Goal: Task Accomplishment & Management: Manage account settings

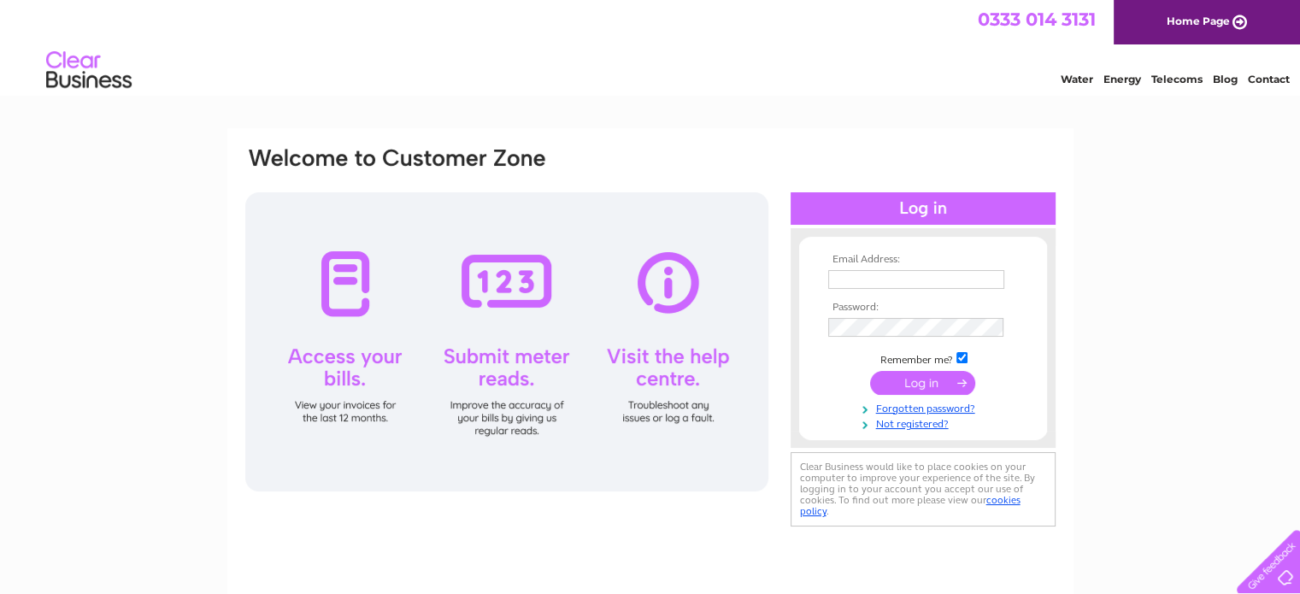
type input "[EMAIL_ADDRESS][DOMAIN_NAME]"
click at [930, 379] on input "submit" at bounding box center [922, 383] width 105 height 24
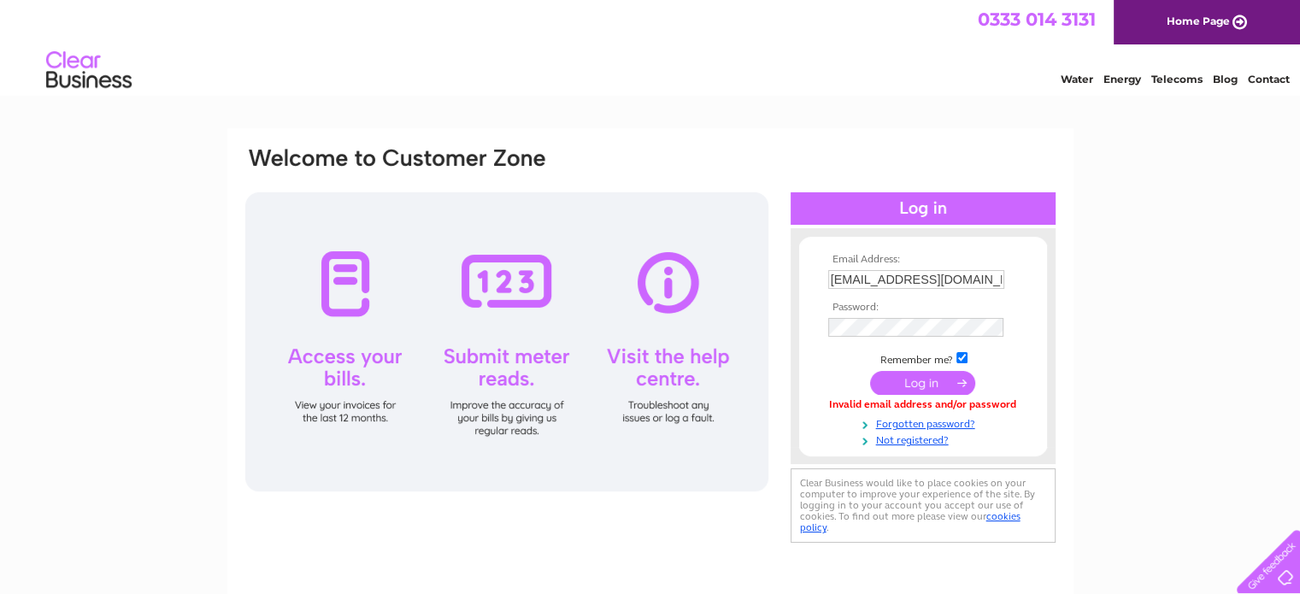
click at [930, 379] on input "submit" at bounding box center [922, 383] width 105 height 24
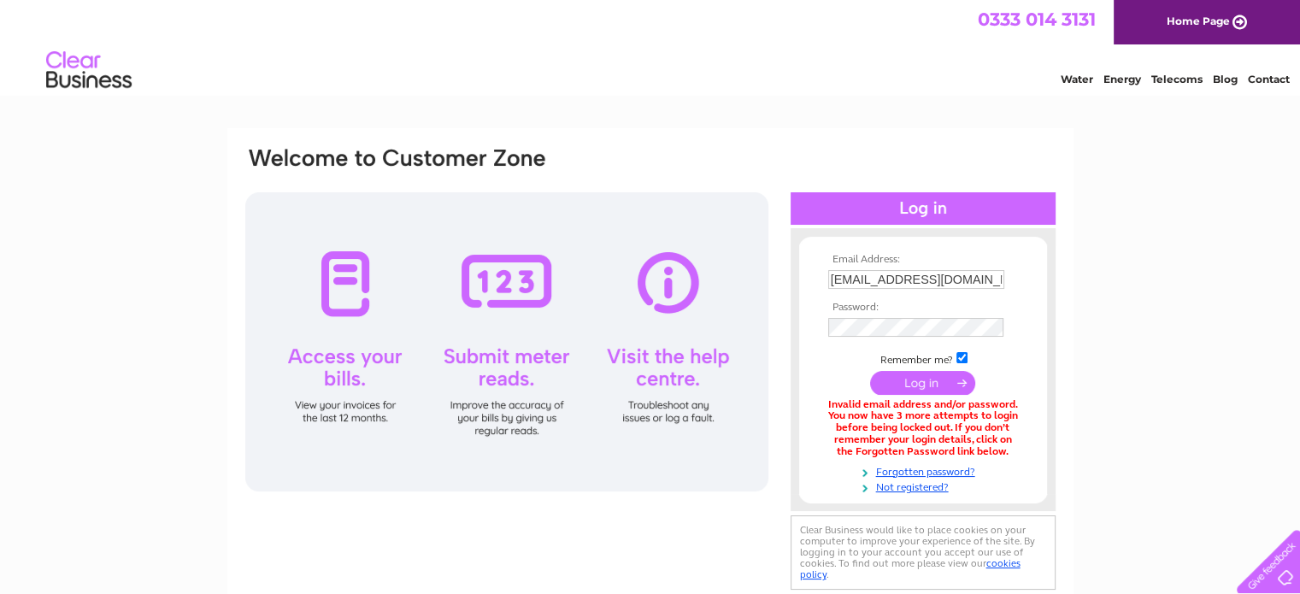
click at [962, 382] on input "submit" at bounding box center [922, 383] width 105 height 24
click at [930, 385] on input "submit" at bounding box center [922, 383] width 105 height 24
click at [926, 384] on input "submit" at bounding box center [922, 383] width 105 height 24
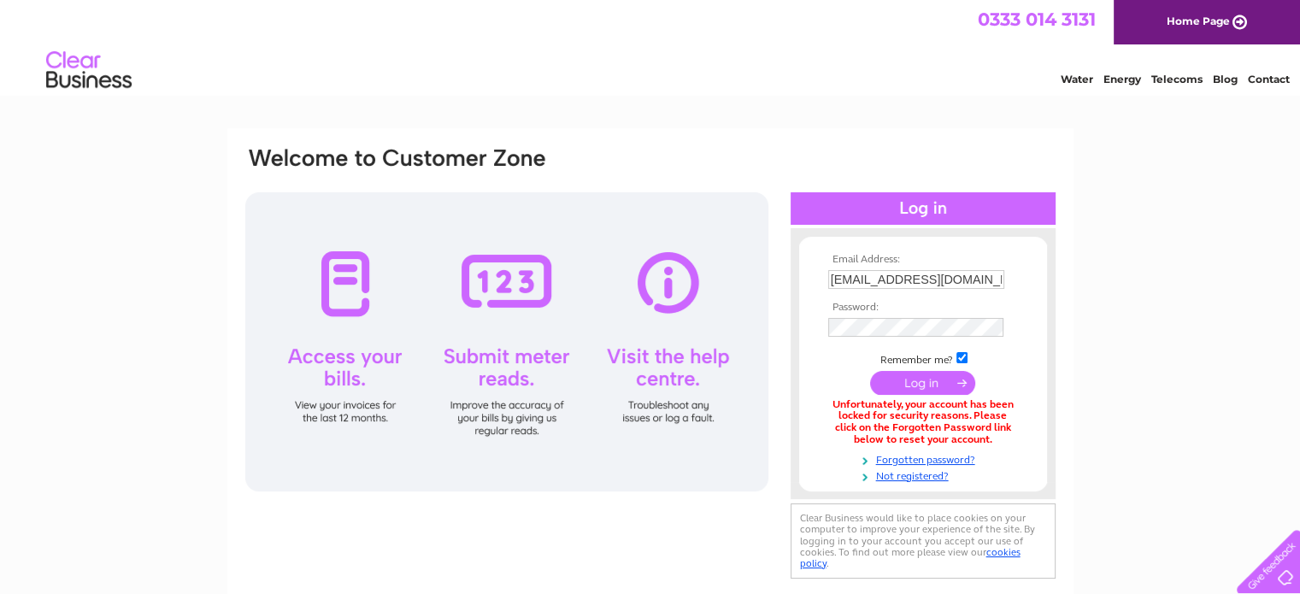
click at [929, 382] on input "submit" at bounding box center [922, 383] width 105 height 24
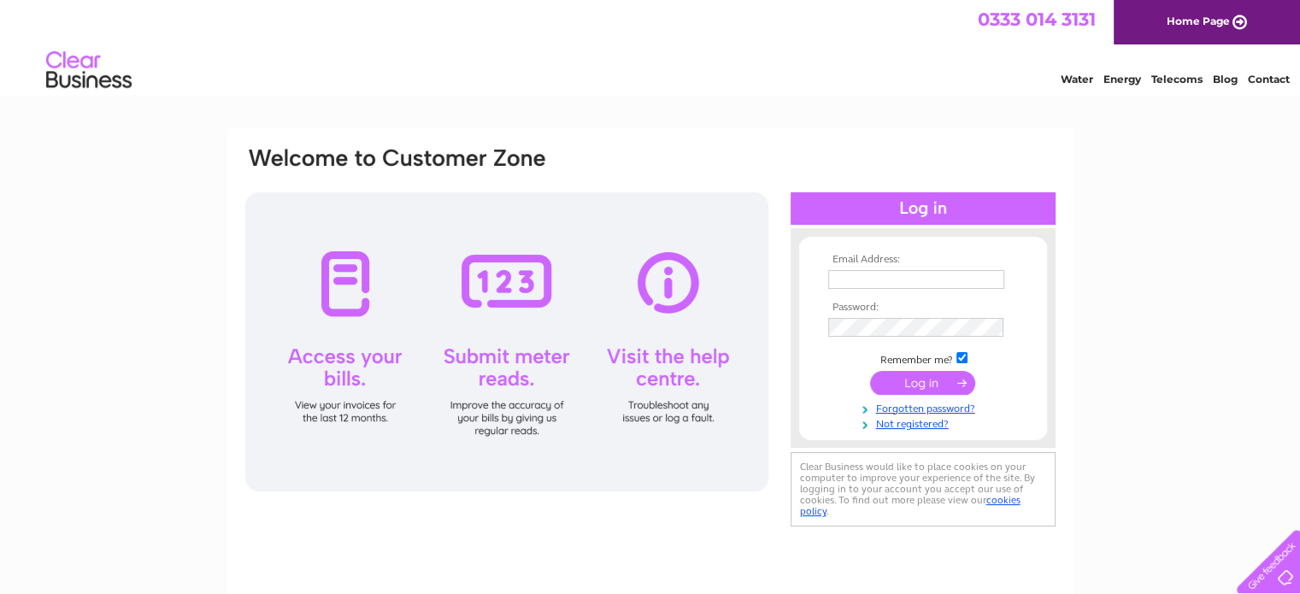
type input "[EMAIL_ADDRESS][DOMAIN_NAME]"
click at [931, 385] on input "submit" at bounding box center [922, 383] width 105 height 24
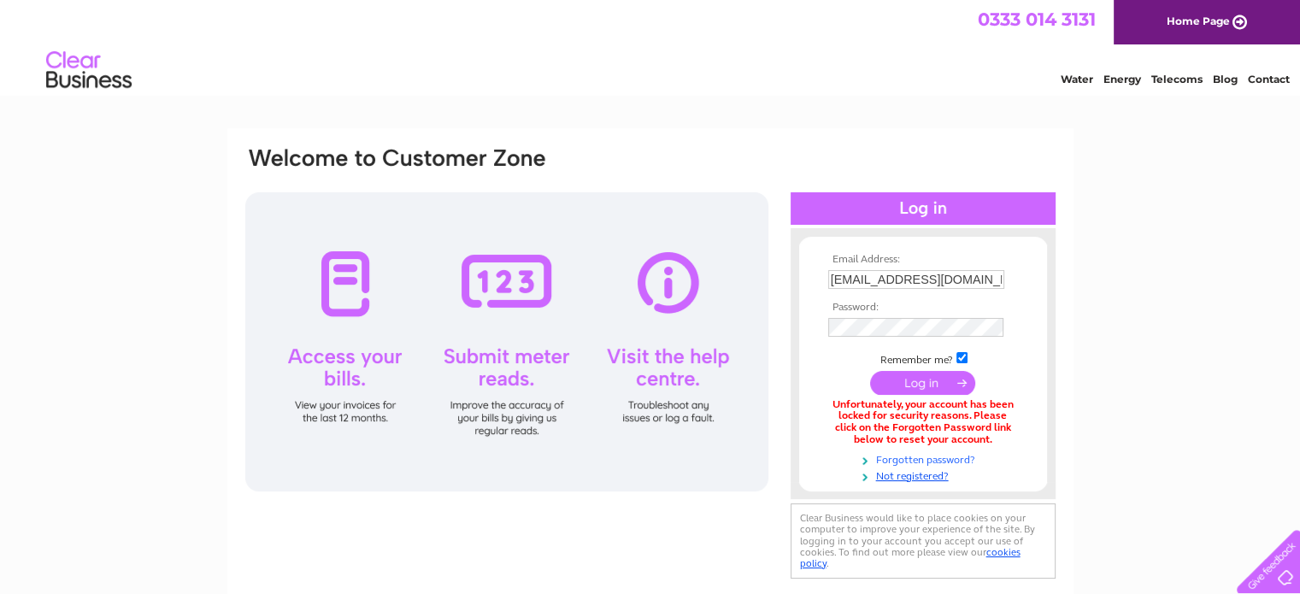
click at [912, 461] on link "Forgotten password?" at bounding box center [925, 458] width 194 height 16
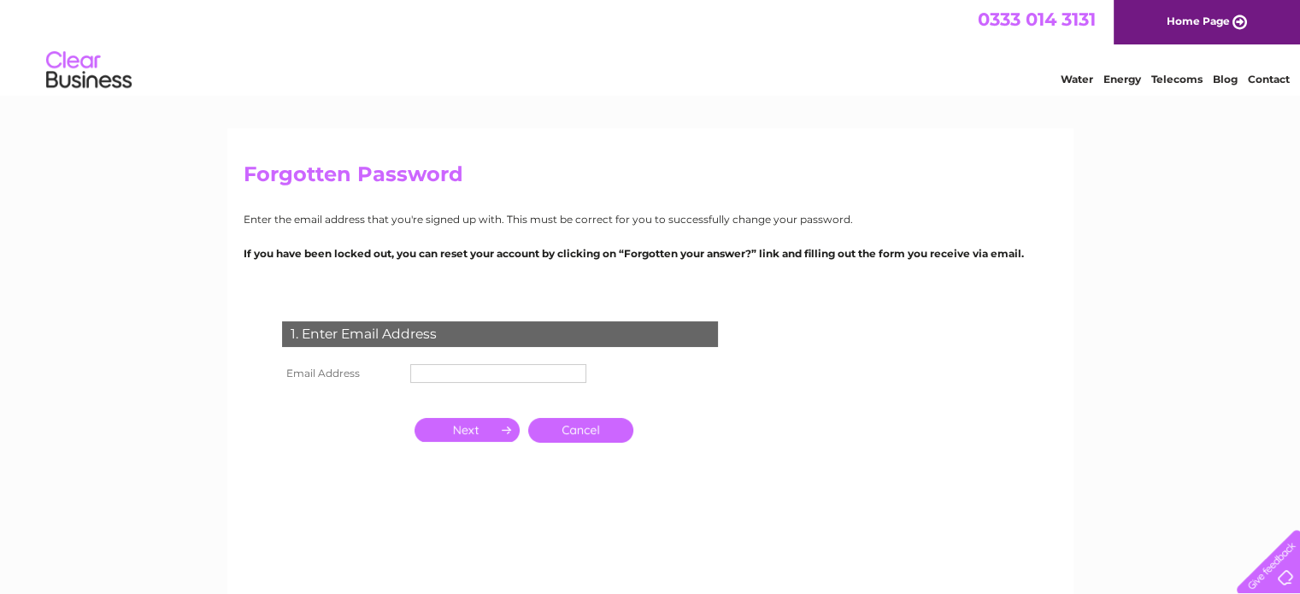
click at [536, 372] on input "text" at bounding box center [498, 373] width 176 height 19
type input "[EMAIL_ADDRESS][DOMAIN_NAME]"
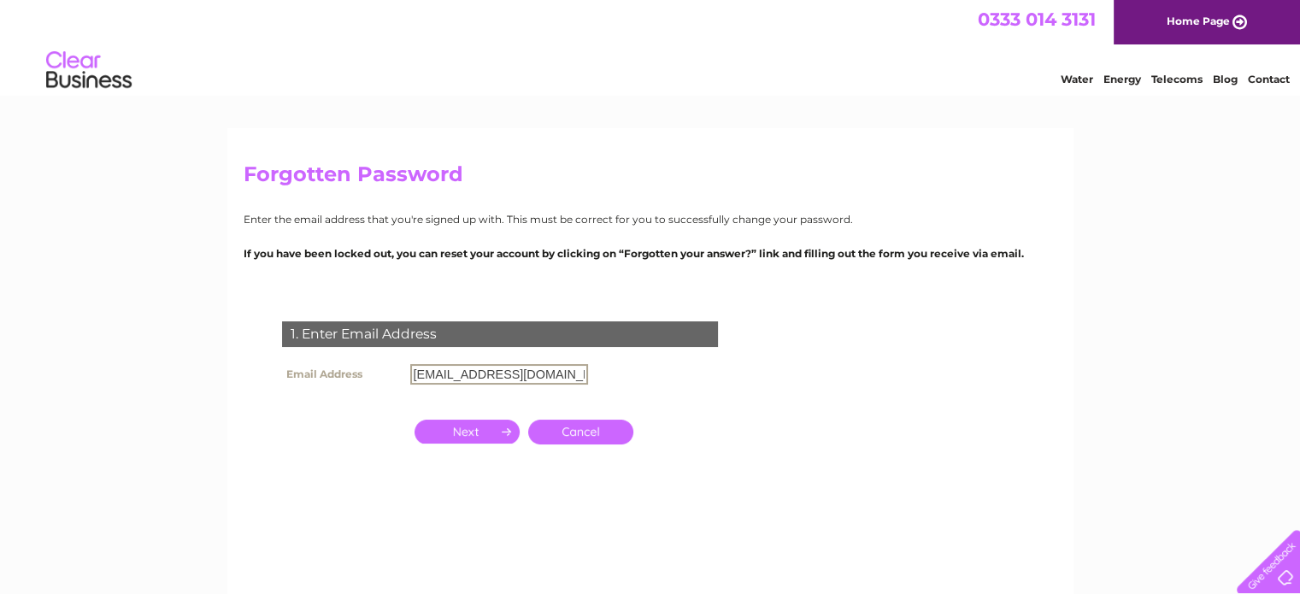
click at [472, 428] on input "button" at bounding box center [466, 432] width 105 height 24
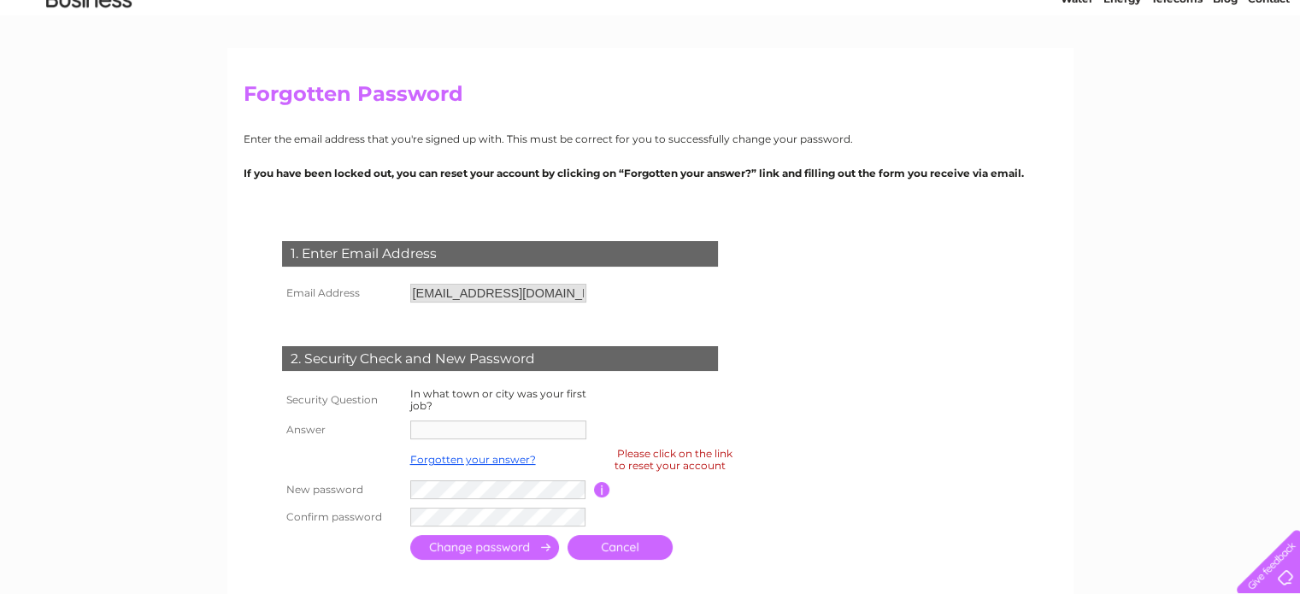
scroll to position [171, 0]
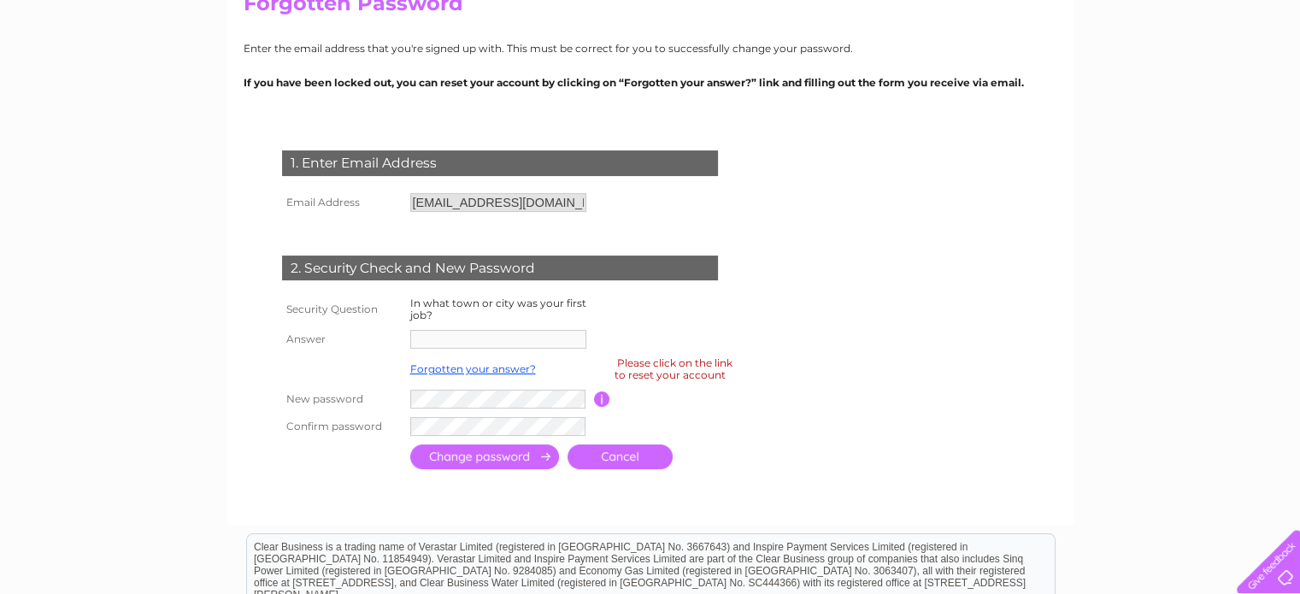
drag, startPoint x: 841, startPoint y: 320, endPoint x: 848, endPoint y: 332, distance: 13.8
click at [848, 332] on form "1. Enter Email Address Email Address [EMAIL_ADDRESS][DOMAIN_NAME] Cancel" at bounding box center [651, 311] width 814 height 391
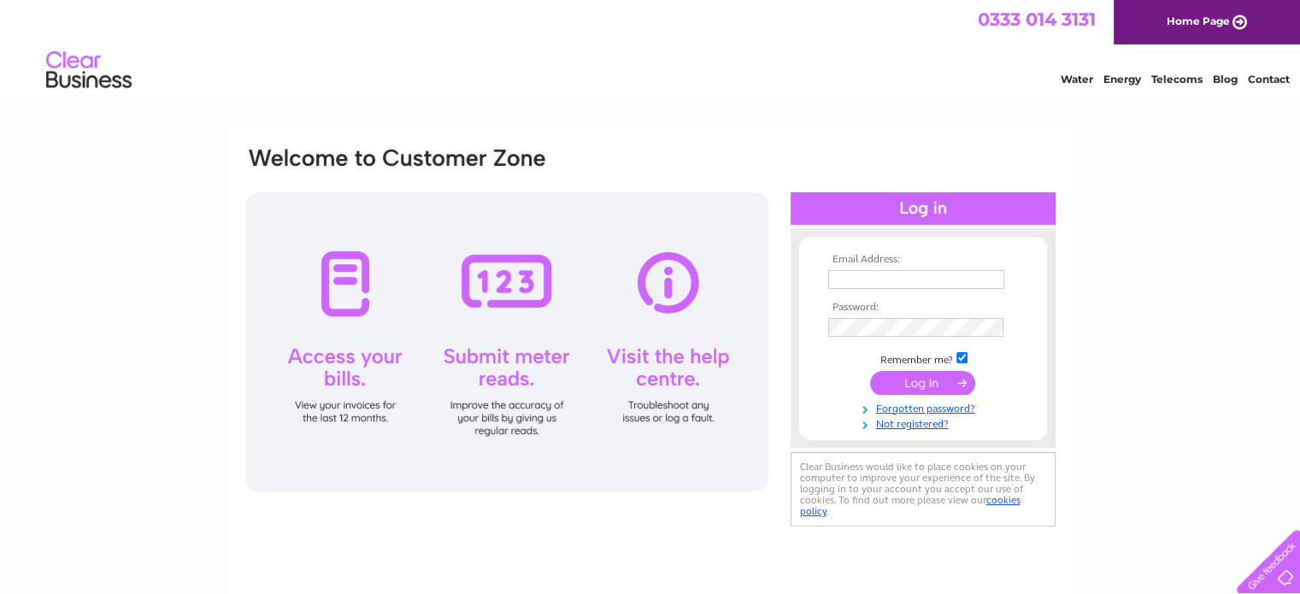
type input "missha@tsocaledonia.co.uk"
click at [907, 391] on input "submit" at bounding box center [922, 383] width 105 height 24
type input "[EMAIL_ADDRESS][DOMAIN_NAME]"
click at [923, 379] on input "submit" at bounding box center [922, 383] width 105 height 24
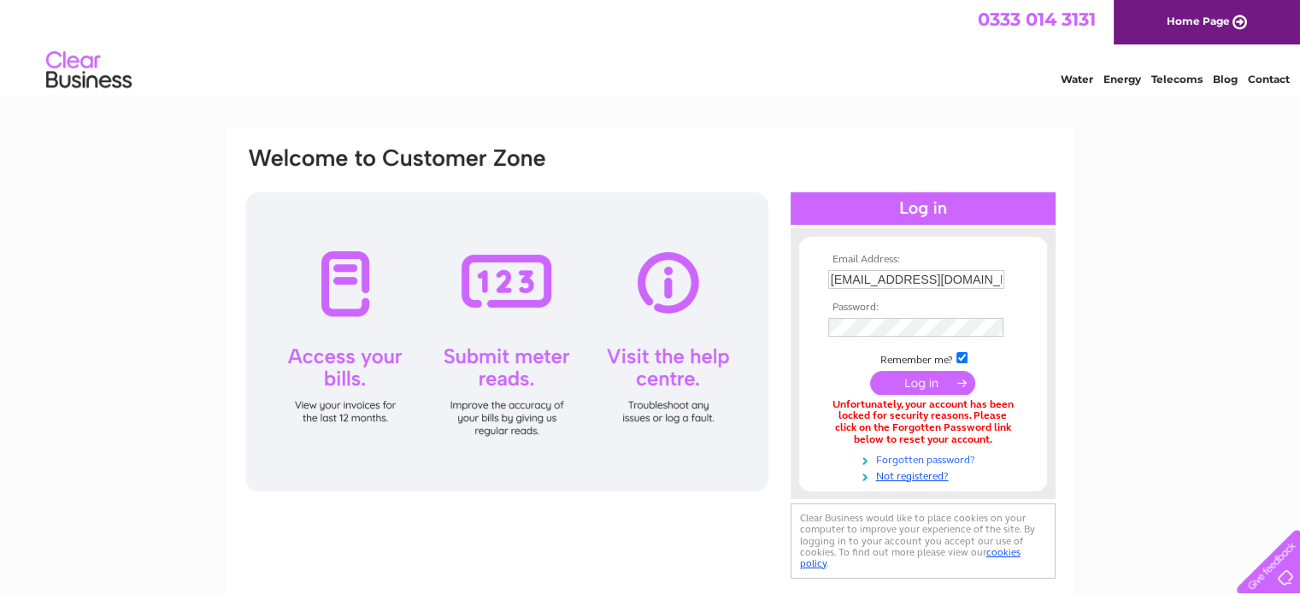
click at [929, 459] on link "Forgotten password?" at bounding box center [925, 458] width 194 height 16
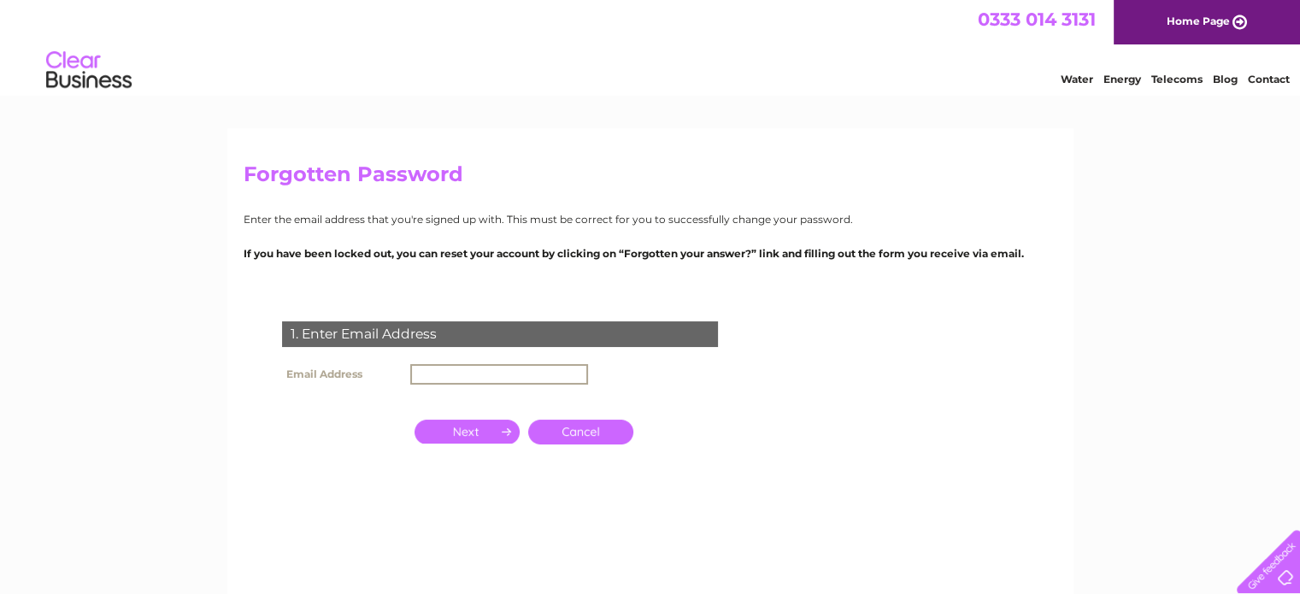
click at [514, 381] on input "text" at bounding box center [499, 374] width 178 height 21
type input "[EMAIL_ADDRESS][DOMAIN_NAME]"
click at [467, 432] on input "button" at bounding box center [466, 430] width 105 height 24
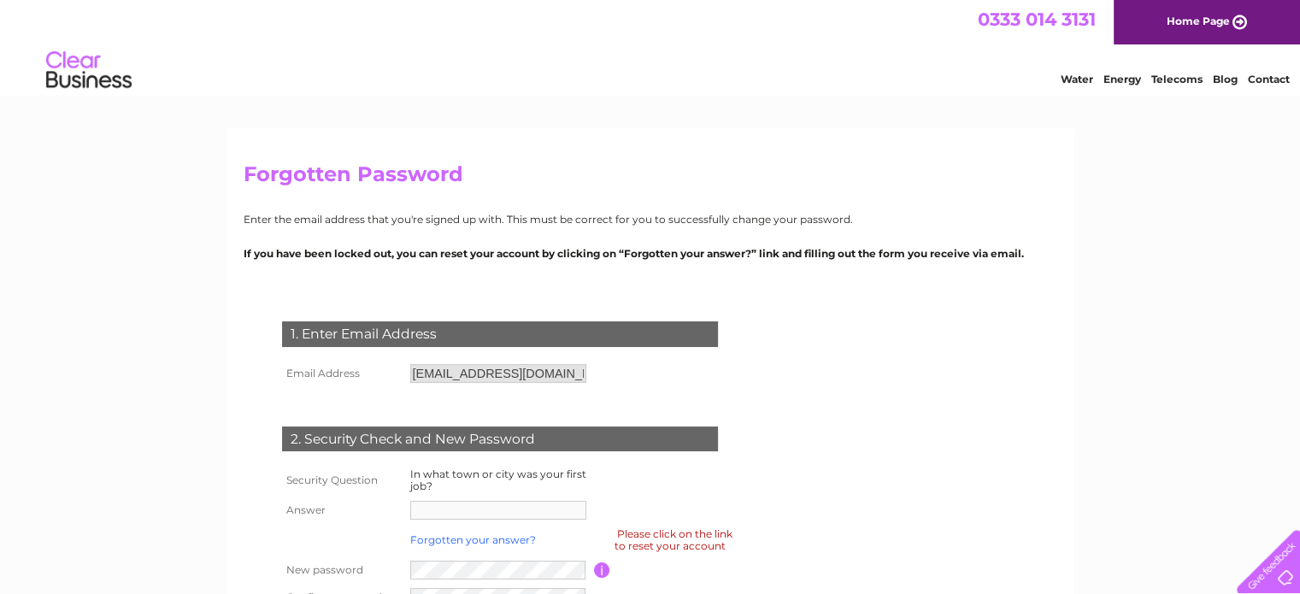
click at [467, 544] on link "Forgotten your answer?" at bounding box center [473, 539] width 126 height 13
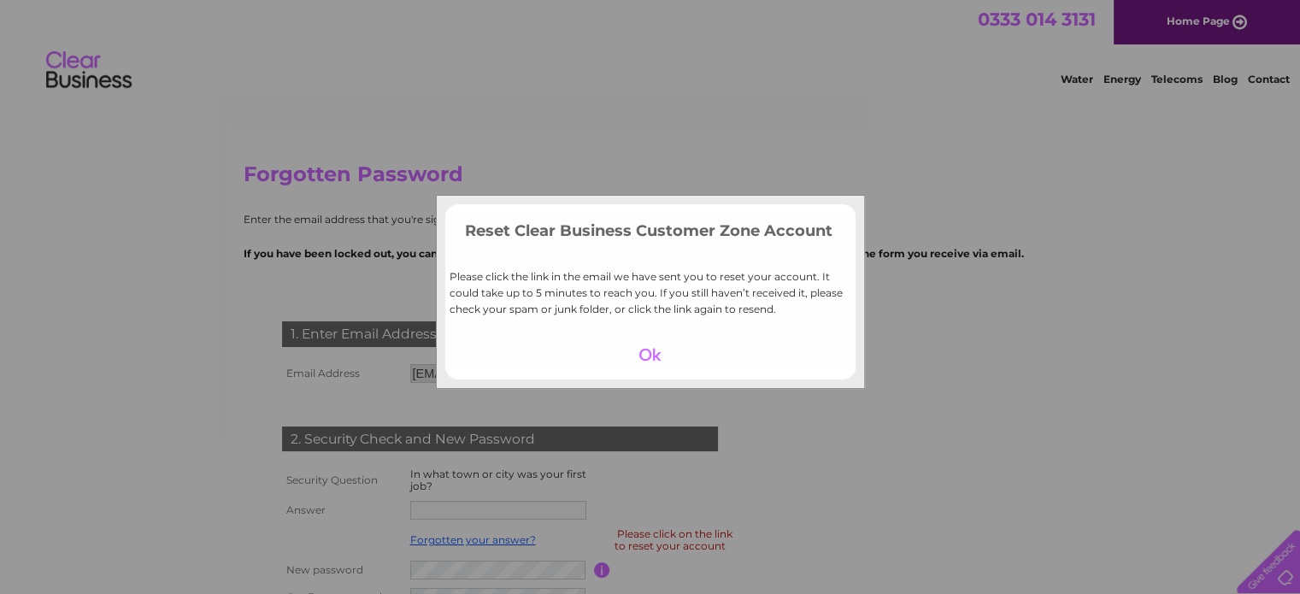
click at [654, 350] on div at bounding box center [649, 355] width 105 height 24
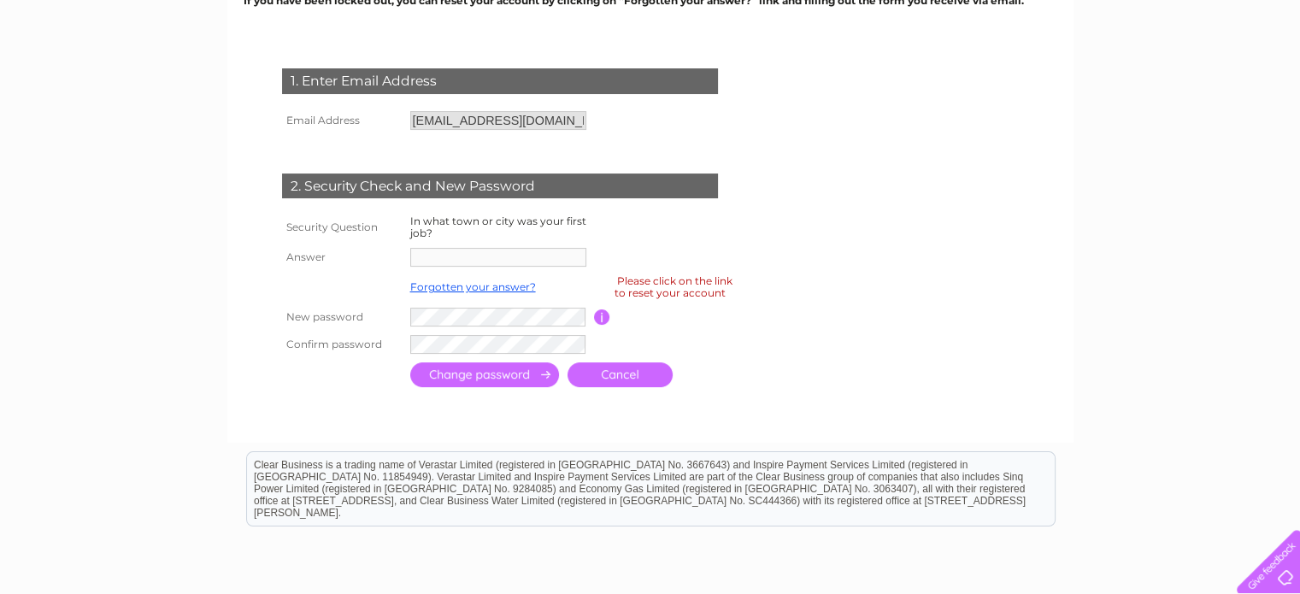
scroll to position [256, 0]
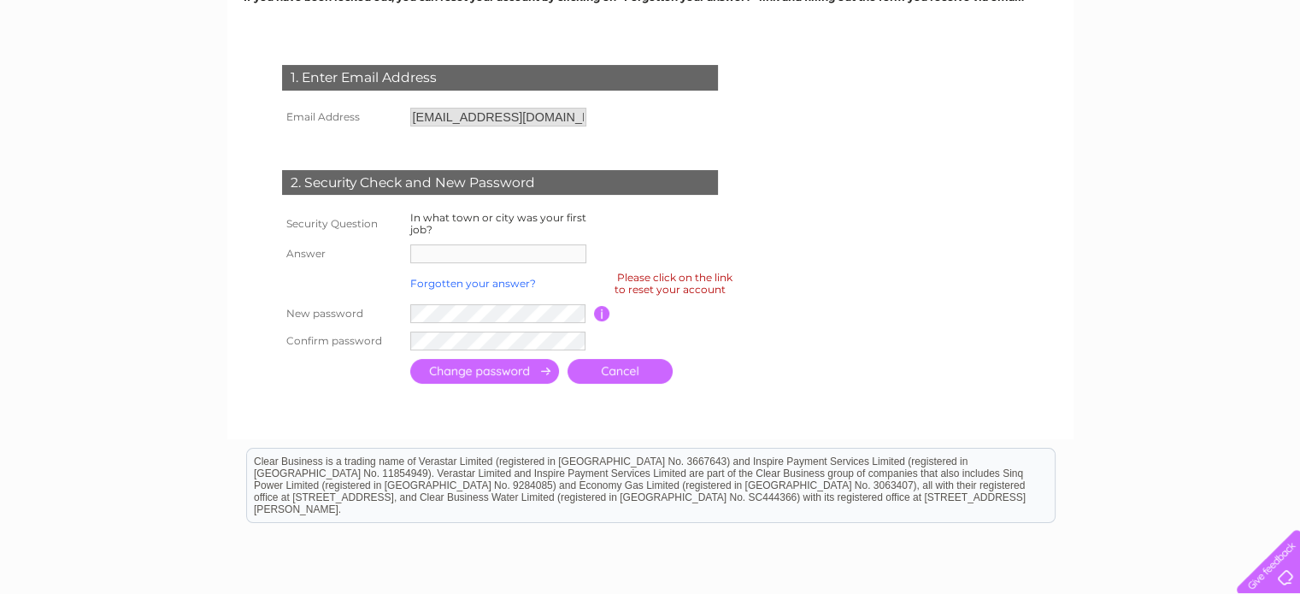
click at [434, 280] on link "Forgotten your answer?" at bounding box center [473, 283] width 126 height 13
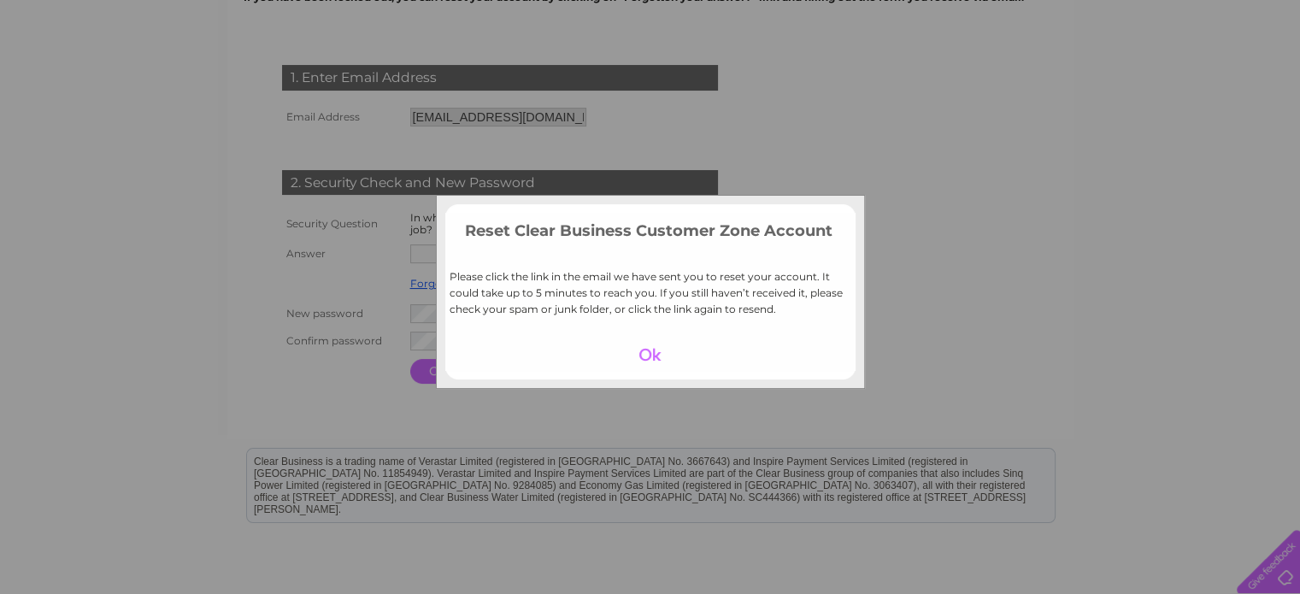
click at [654, 355] on div at bounding box center [649, 355] width 105 height 24
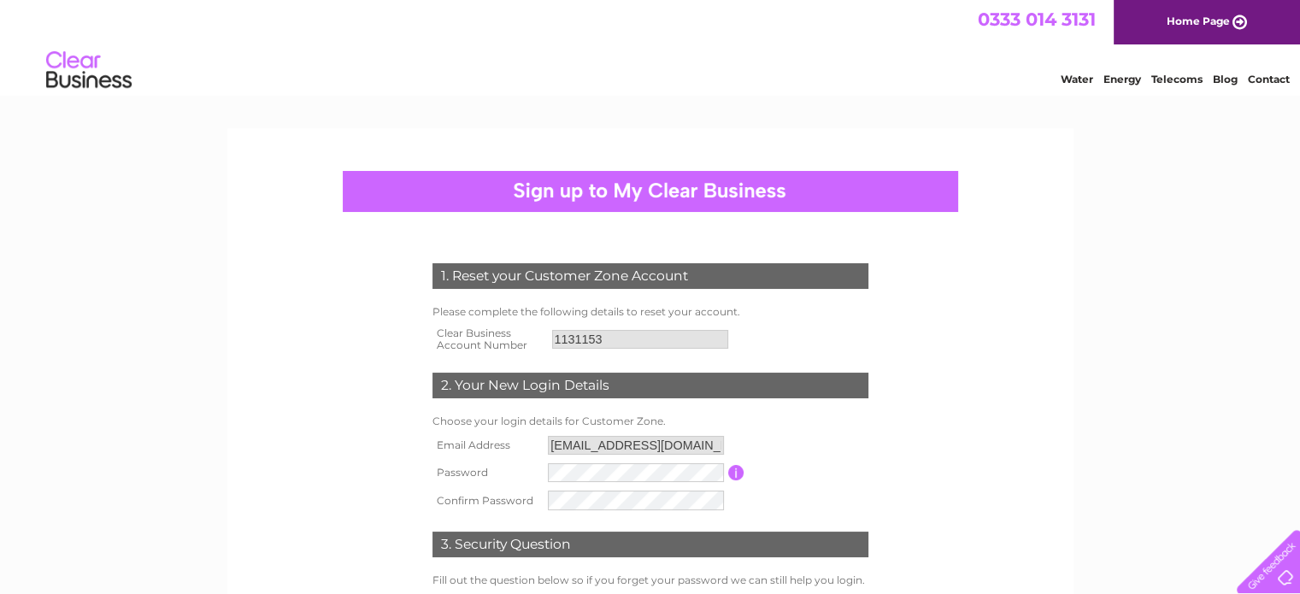
click at [768, 509] on table "Email Address missha@tsocaledonia.co.uk Password Password must be at least 6 ch…" at bounding box center [650, 473] width 444 height 83
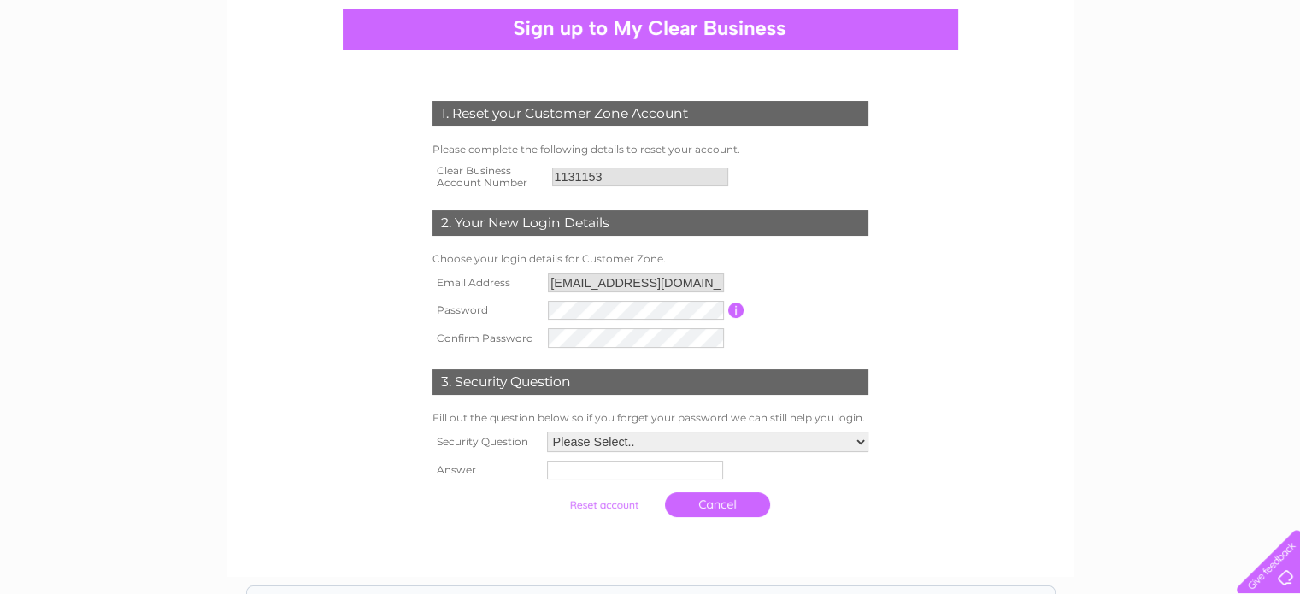
scroll to position [171, 0]
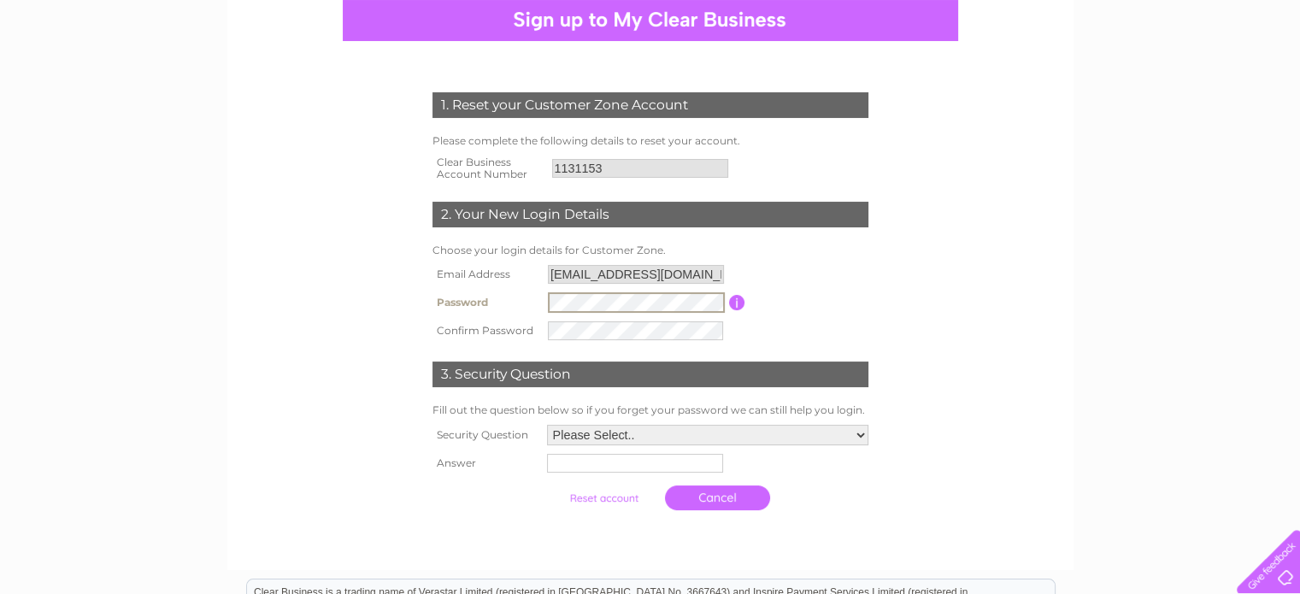
click at [441, 293] on tr "Password Password must be at least 6 characters long" at bounding box center [650, 302] width 444 height 29
click at [455, 302] on tr "Password Password must be at least 6 characters long" at bounding box center [650, 302] width 444 height 29
click at [538, 328] on tr "Confirm Password" at bounding box center [650, 329] width 444 height 29
click at [909, 322] on div "1. Reset your Customer Zone Account Please complete the following details to re…" at bounding box center [651, 304] width 520 height 493
click at [671, 429] on select "Please Select.. In what town or city was your first job? In what town or city d…" at bounding box center [706, 434] width 323 height 22
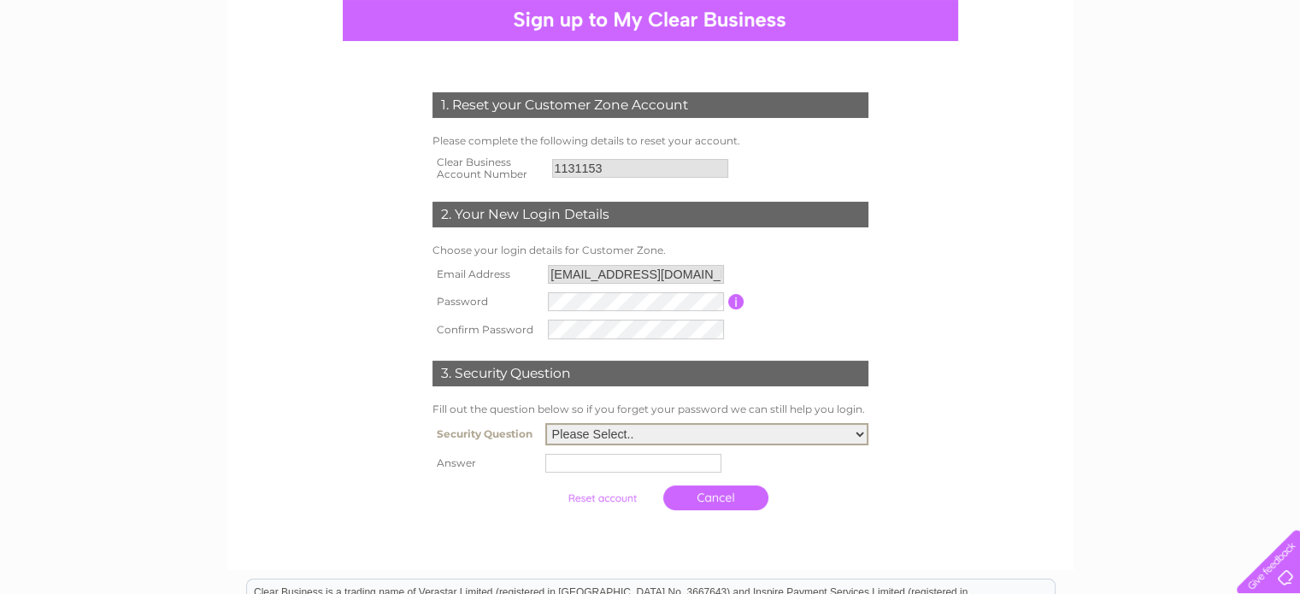
select select "1"
click at [545, 424] on select "Please Select.. In what town or city was your first job? In what town or city d…" at bounding box center [706, 434] width 323 height 22
click at [603, 456] on input "text" at bounding box center [633, 463] width 176 height 19
type input "seoul"
click at [609, 495] on input "submit" at bounding box center [603, 497] width 105 height 24
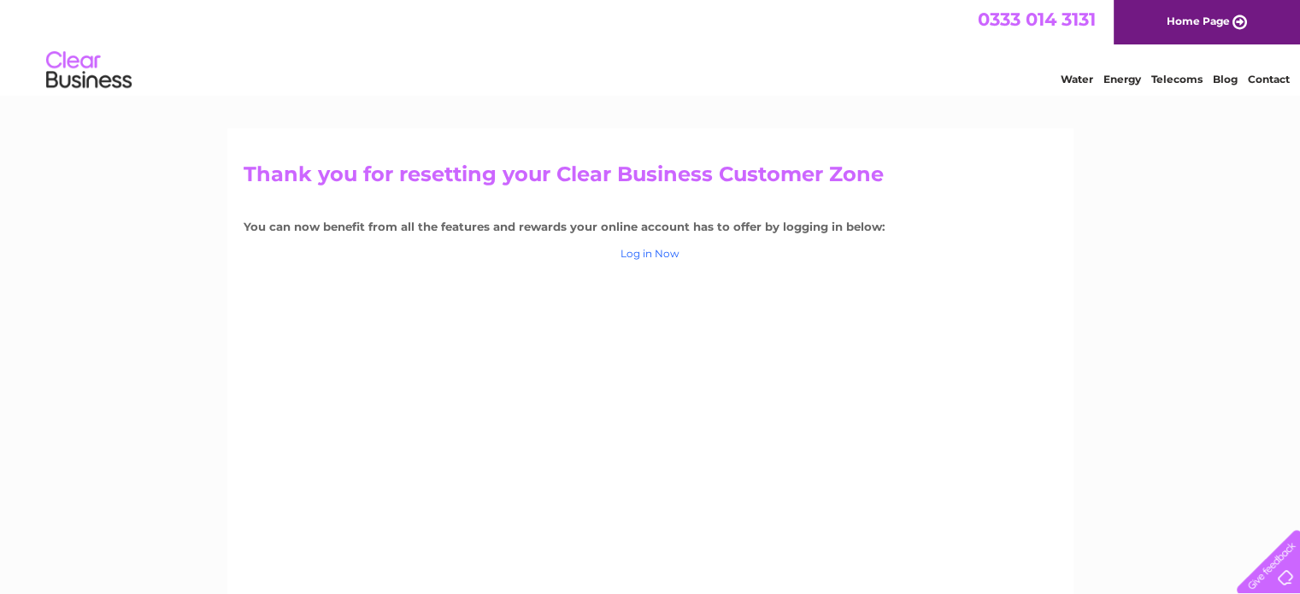
click at [661, 256] on link "Log in Now" at bounding box center [649, 253] width 59 height 13
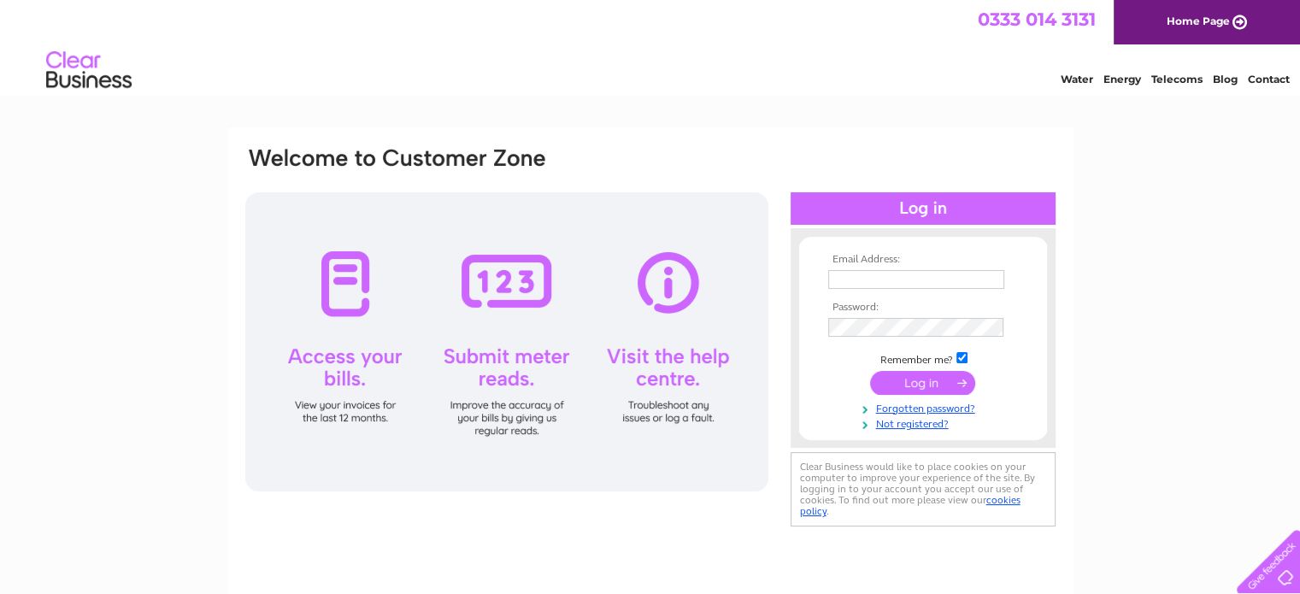
type input "[EMAIL_ADDRESS][DOMAIN_NAME]"
click at [919, 379] on input "submit" at bounding box center [922, 383] width 105 height 24
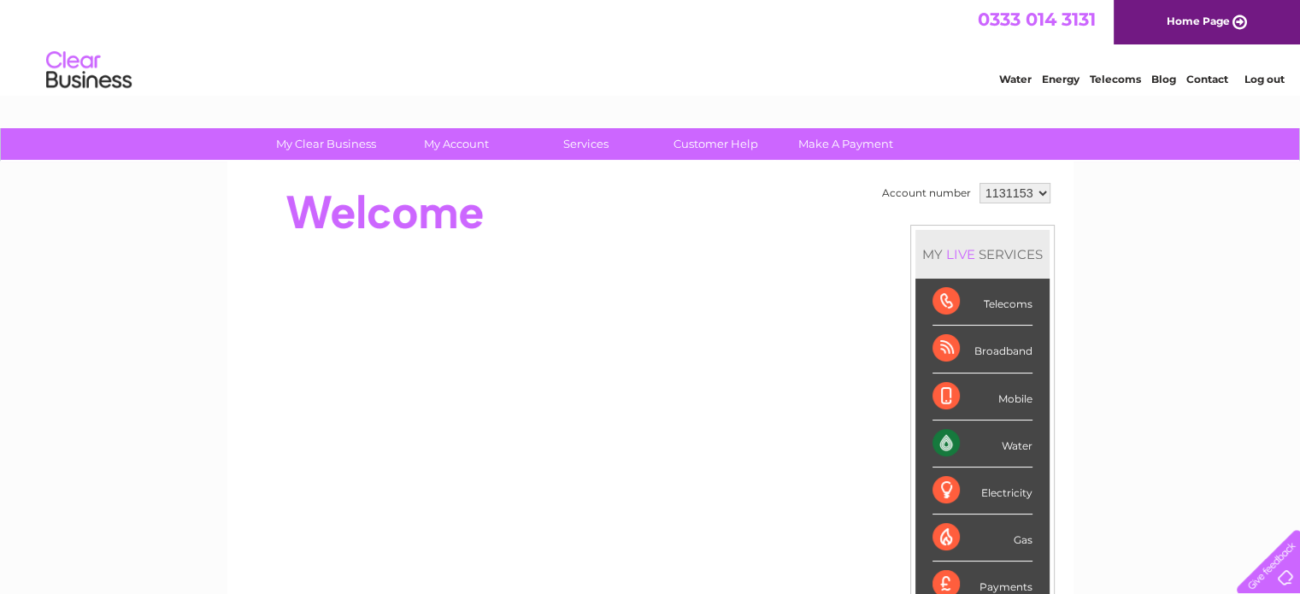
click at [975, 443] on div "Water" at bounding box center [982, 443] width 100 height 47
click at [941, 444] on div "Water" at bounding box center [982, 443] width 100 height 47
